Goal: Transaction & Acquisition: Book appointment/travel/reservation

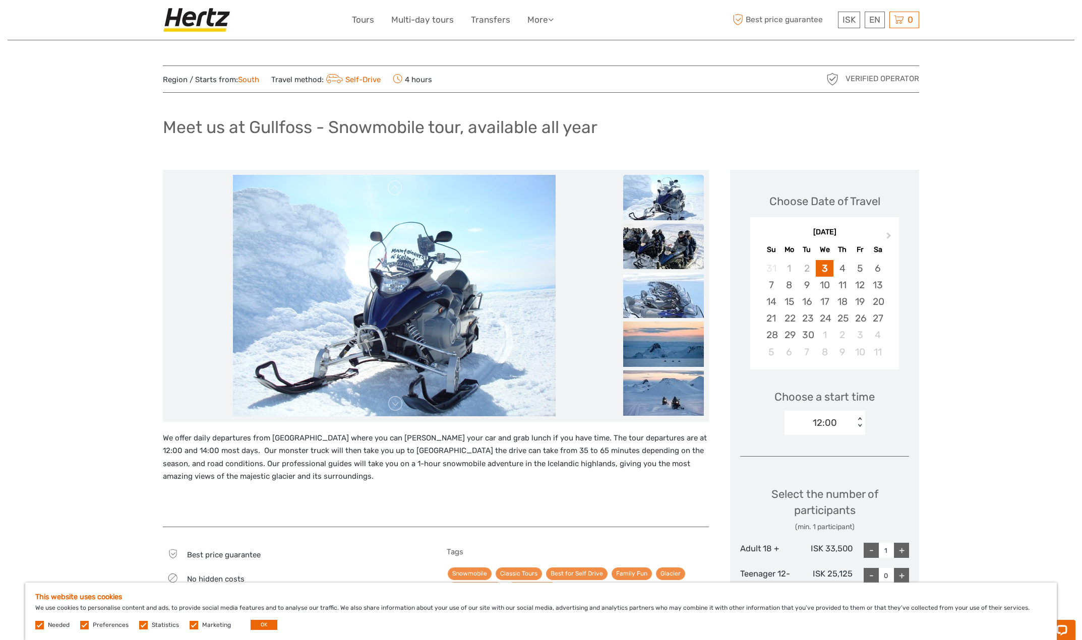
click at [654, 255] on img at bounding box center [663, 246] width 81 height 45
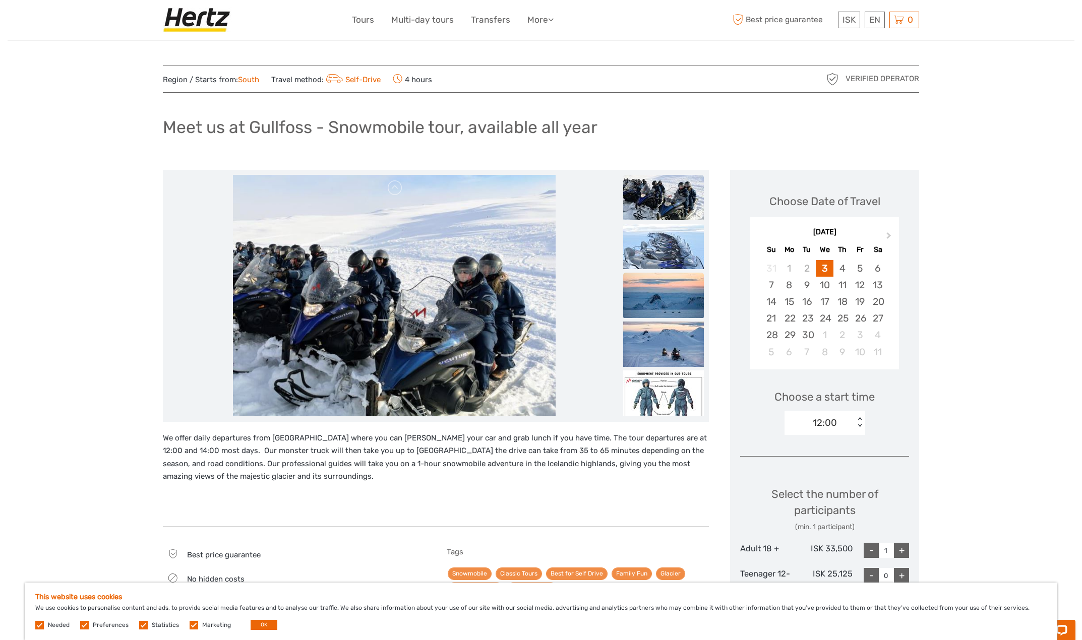
click at [659, 292] on img at bounding box center [663, 295] width 81 height 45
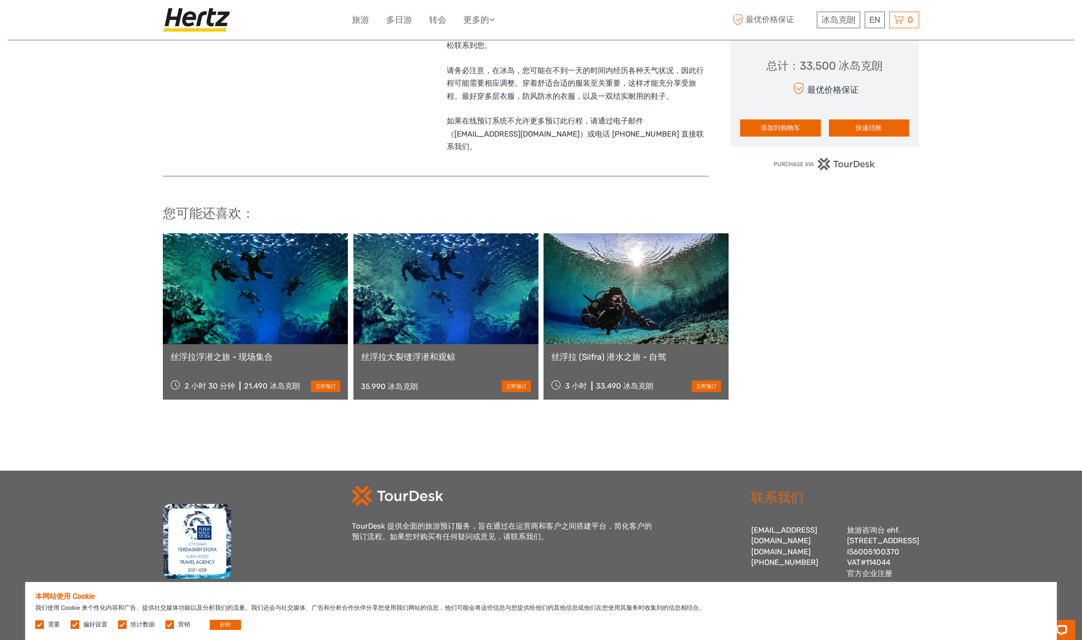
scroll to position [740, 0]
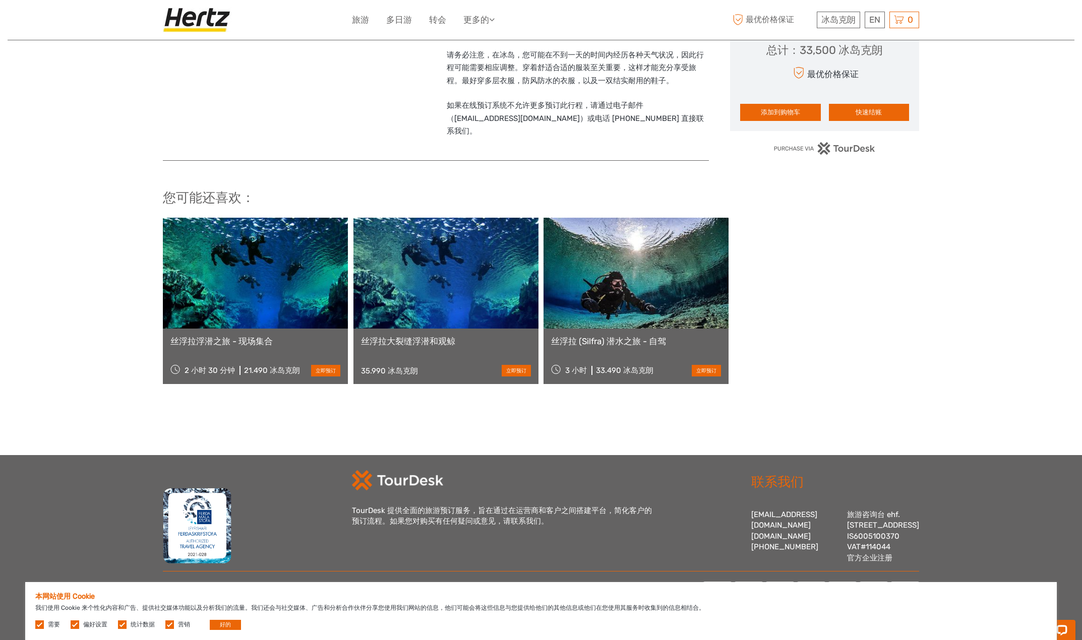
click at [613, 280] on link at bounding box center [635, 273] width 185 height 111
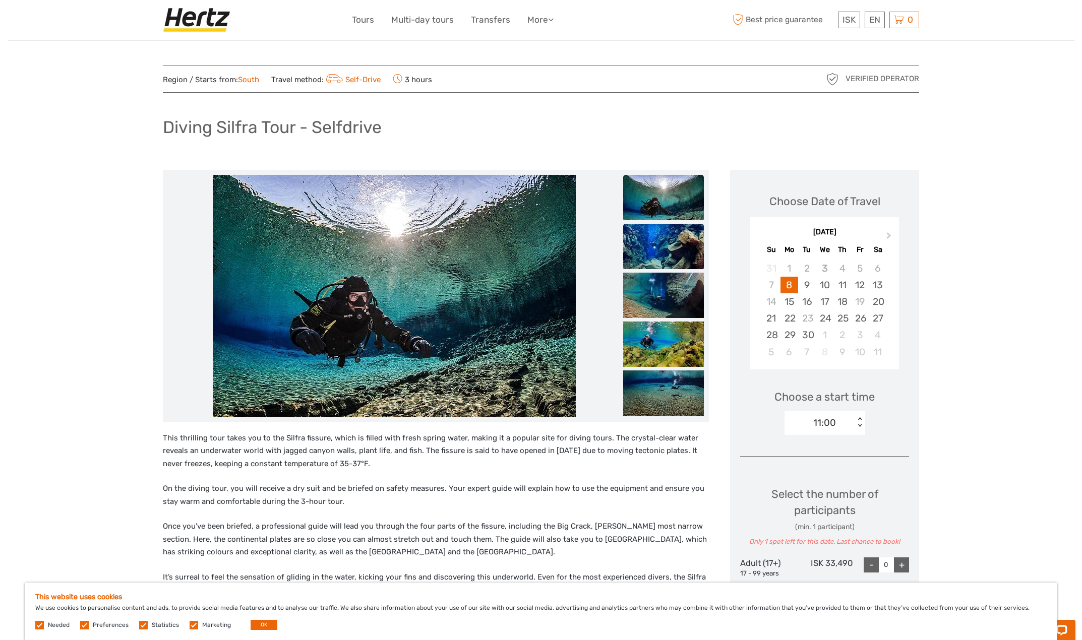
click at [650, 241] on img at bounding box center [663, 246] width 81 height 45
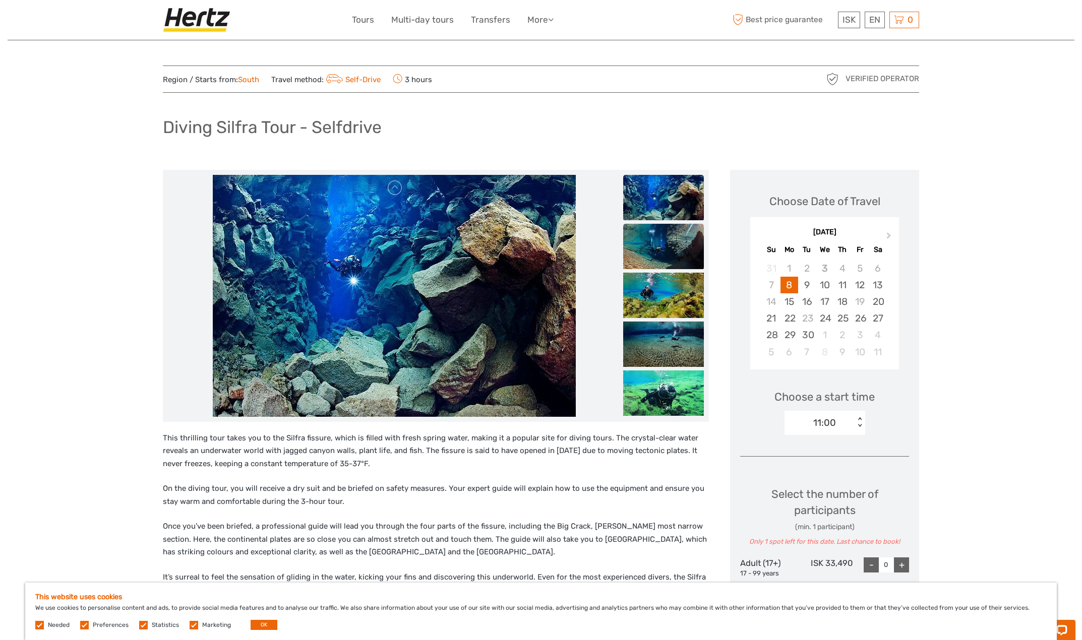
click at [669, 240] on img at bounding box center [663, 246] width 81 height 45
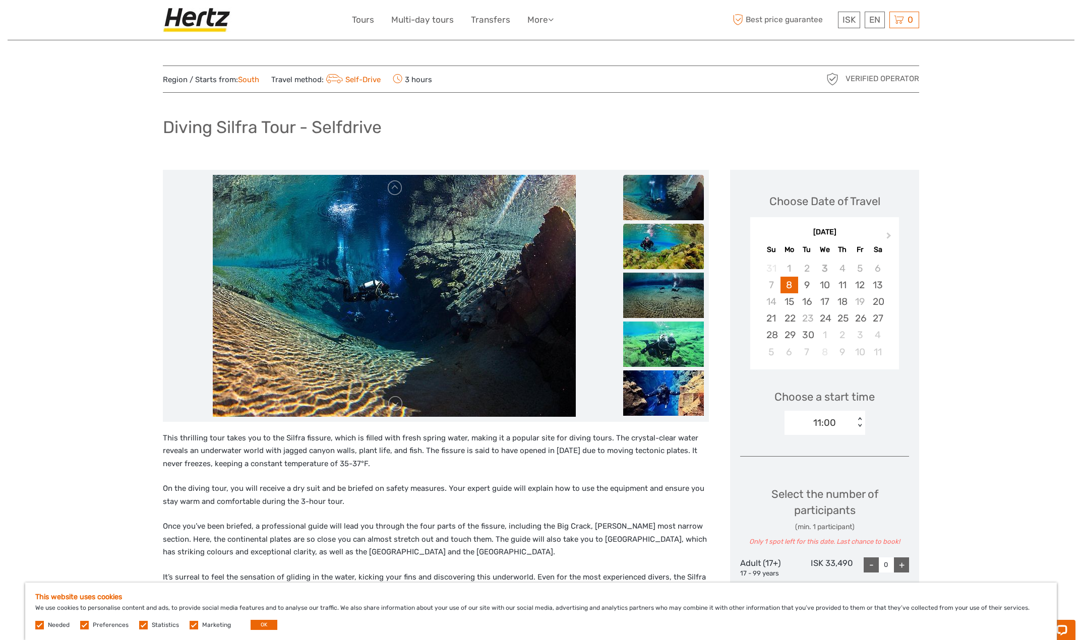
click at [667, 253] on img at bounding box center [663, 246] width 81 height 45
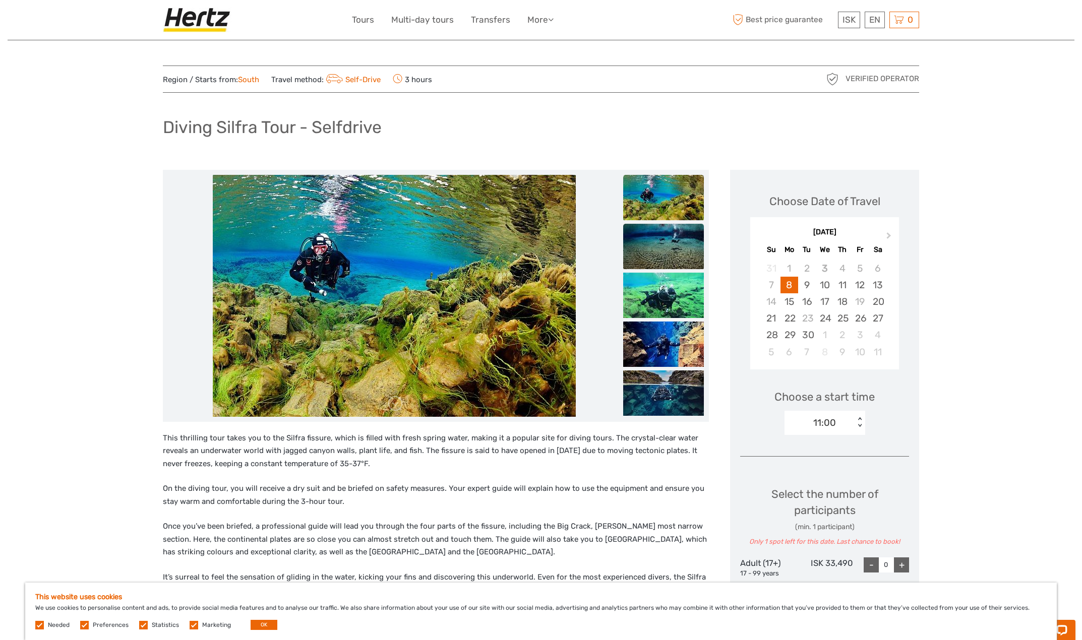
click at [668, 268] on img at bounding box center [663, 246] width 81 height 45
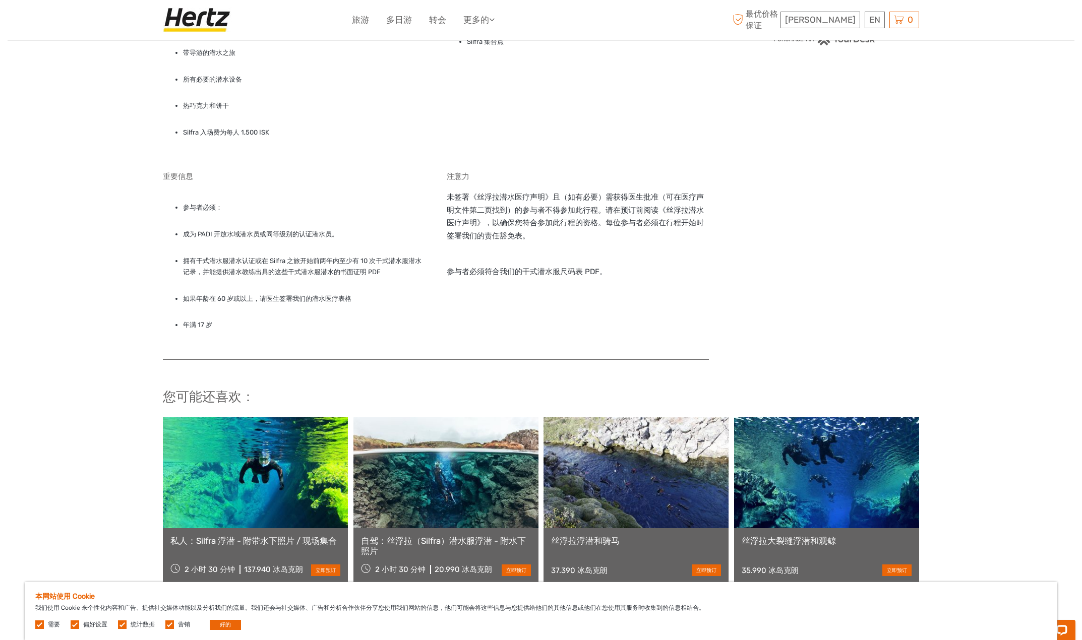
scroll to position [907, 0]
